Goal: Task Accomplishment & Management: Manage account settings

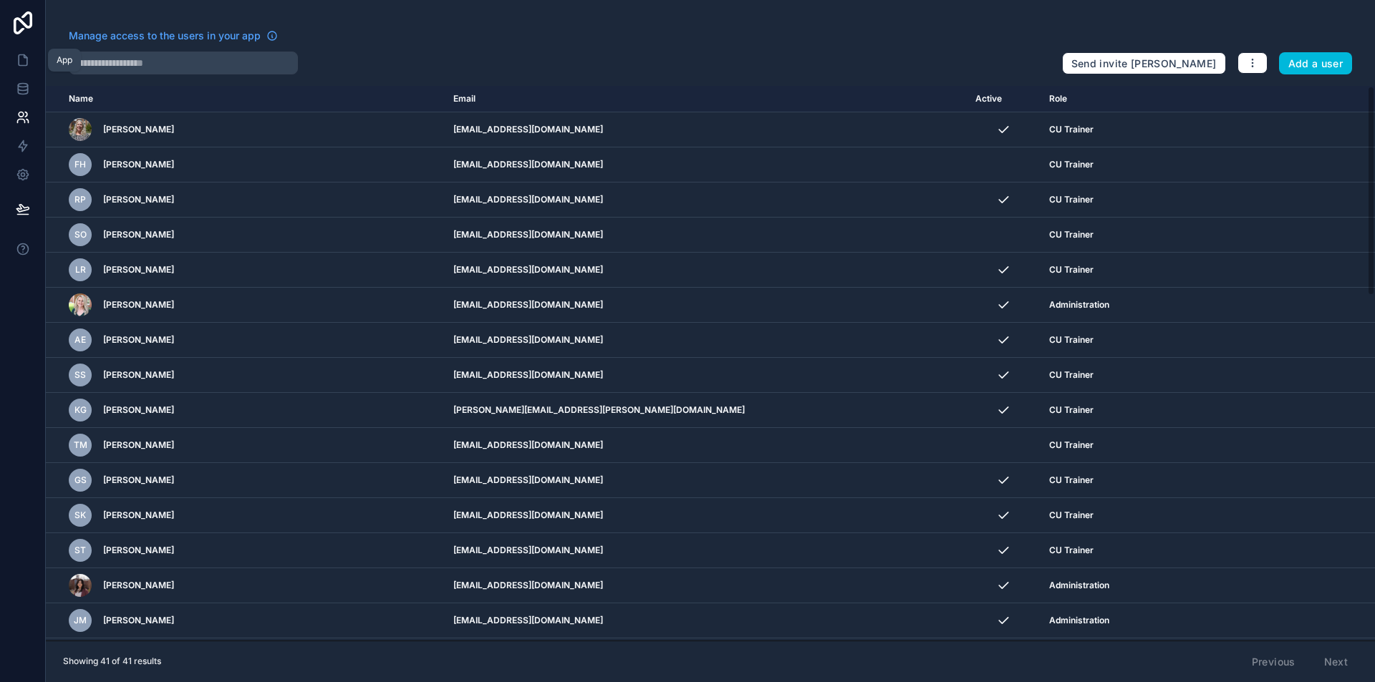
click at [13, 58] on link at bounding box center [22, 60] width 45 height 29
